Goal: Task Accomplishment & Management: Manage account settings

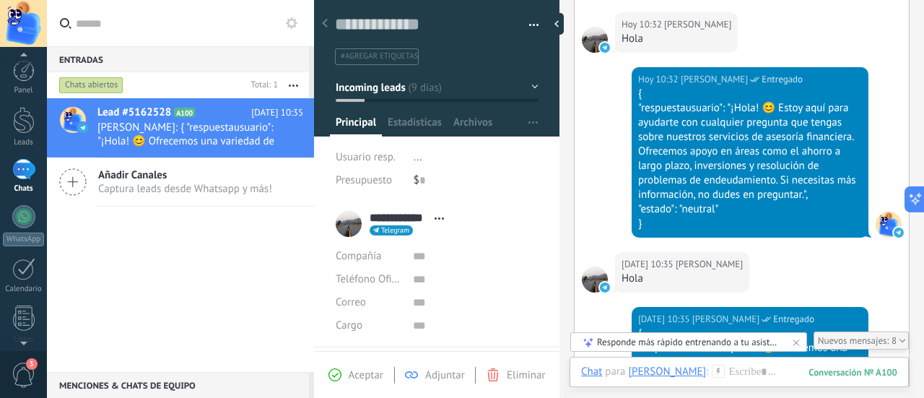
click at [13, 384] on span "3" at bounding box center [24, 374] width 25 height 25
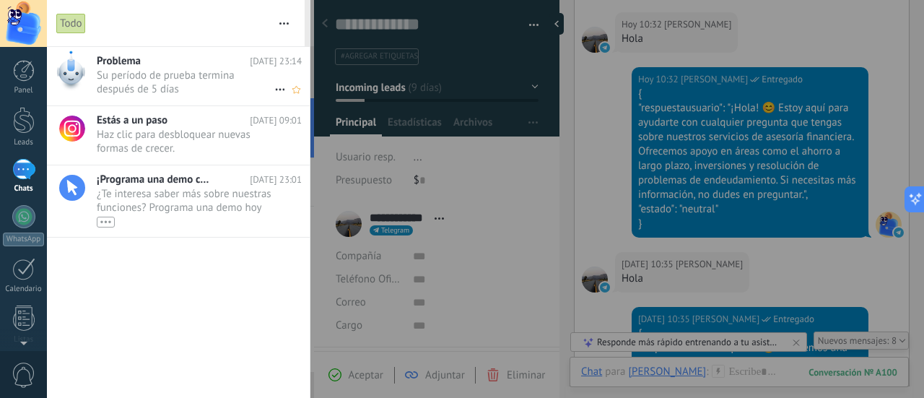
click at [158, 66] on h2 "Problema" at bounding box center [173, 61] width 153 height 14
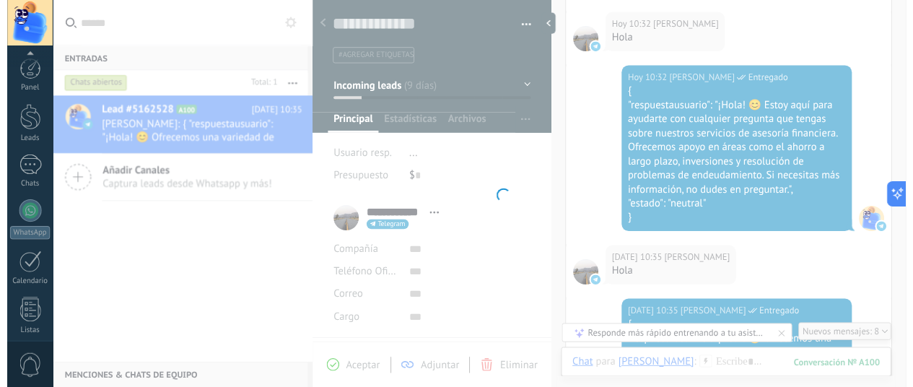
scroll to position [203, 0]
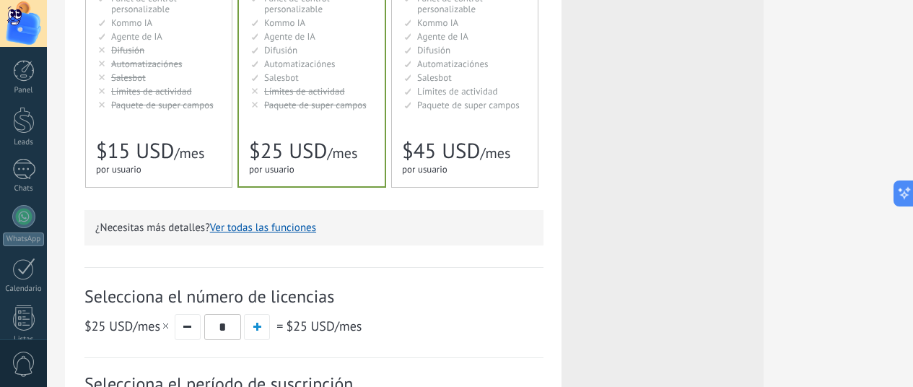
drag, startPoint x: 854, startPoint y: 385, endPoint x: 890, endPoint y: 389, distance: 36.3
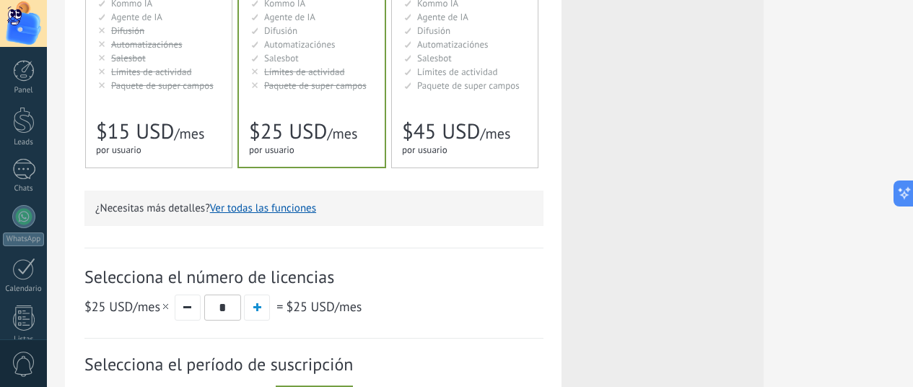
click at [544, 235] on div "Detalles del plan Tu prueba gratuita con licencias ilimitadas y 10 GB de almace…" at bounding box center [313, 152] width 459 height 760
click at [562, 170] on div "Detalles del plan Tu prueba gratuita con licencias ilimitadas y 10 GB de almace…" at bounding box center [313, 155] width 497 height 795
click at [538, 95] on div "Empresarial Для оптимизации процессов в крупной корпорации For large businesses…" at bounding box center [465, 1] width 146 height 332
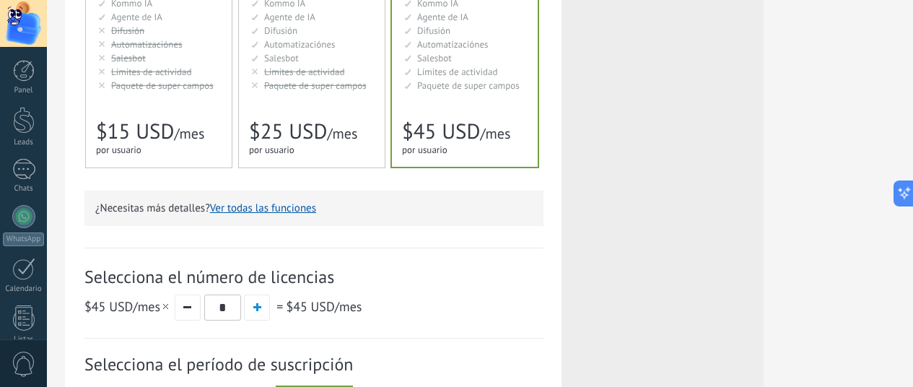
click at [232, 71] on div "Básico Для увеличения продаж в малом бизнесе For small businesses that want to …" at bounding box center [159, 1] width 146 height 332
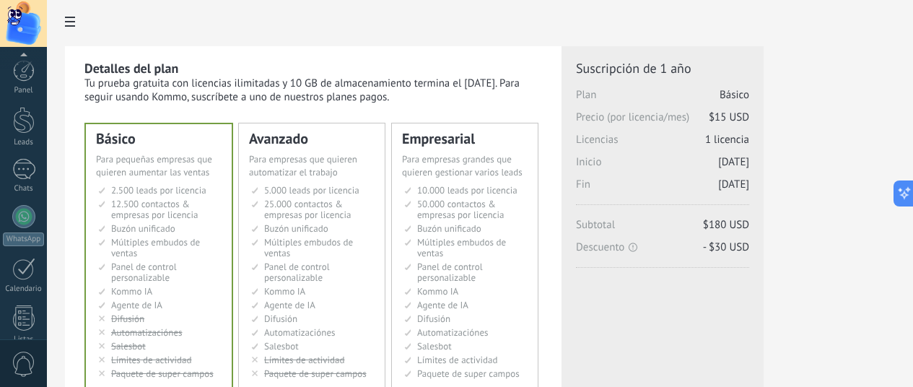
scroll to position [214, 0]
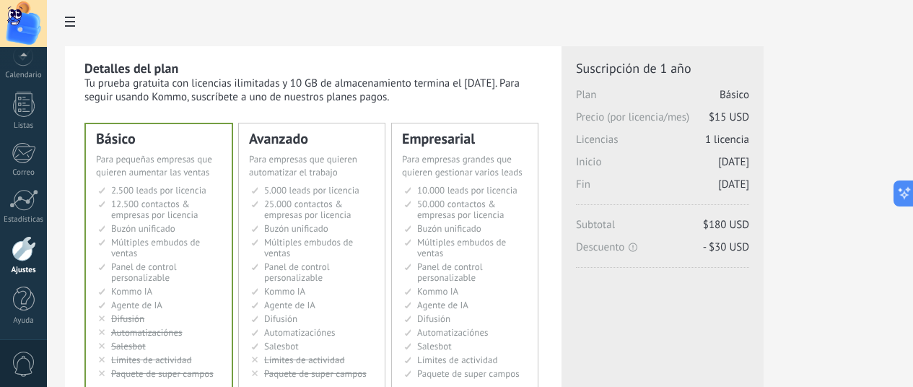
click at [23, 256] on div at bounding box center [24, 248] width 25 height 25
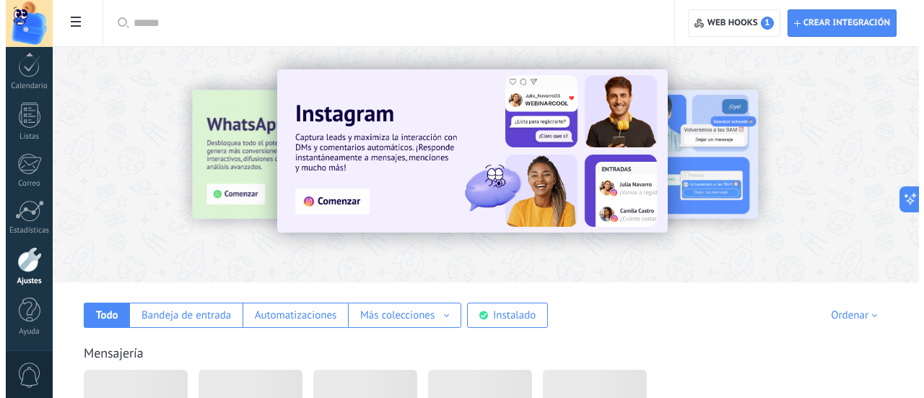
scroll to position [203, 0]
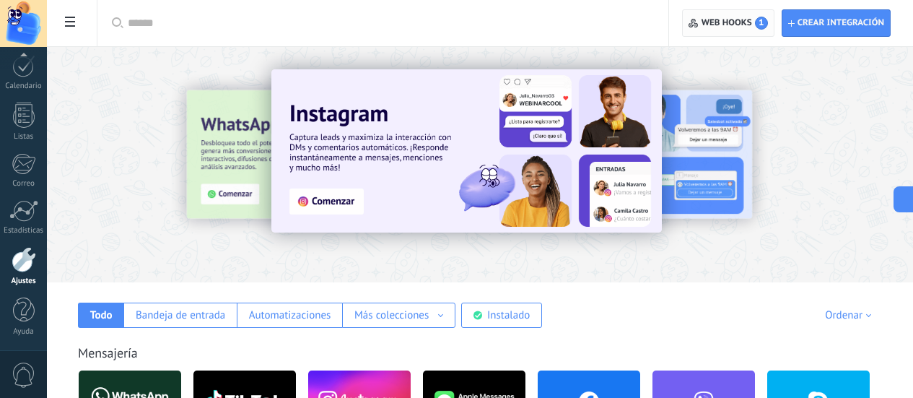
click at [730, 20] on span "Web hooks 1" at bounding box center [735, 23] width 66 height 13
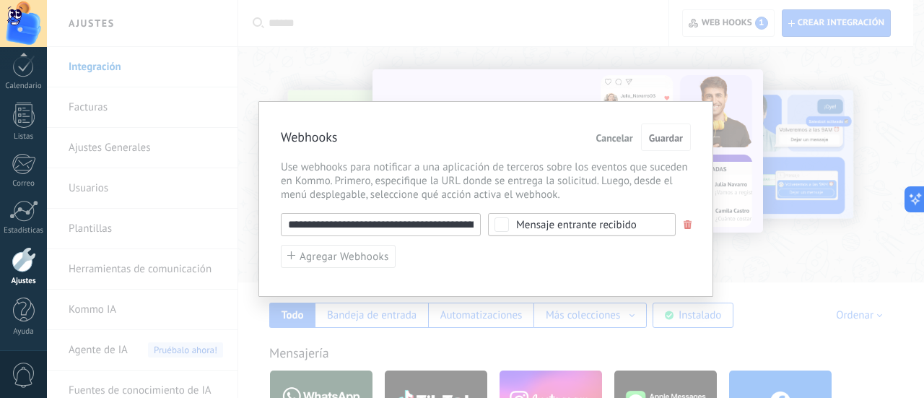
click at [450, 224] on input "**********" at bounding box center [381, 224] width 200 height 23
